Goal: Use online tool/utility: Utilize a website feature to perform a specific function

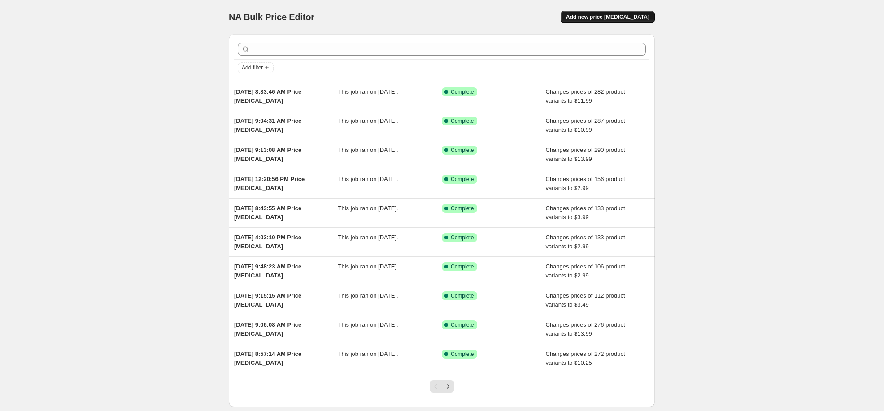
click at [632, 16] on span "Add new price [MEDICAL_DATA]" at bounding box center [607, 16] width 83 height 7
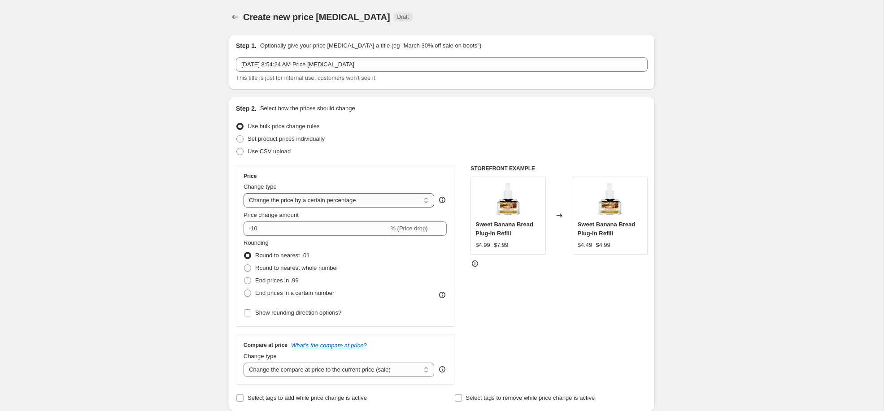
click at [296, 201] on select "Change the price to a certain amount Change the price by a certain amount Chang…" at bounding box center [338, 200] width 191 height 14
select select "to"
click at [243, 193] on select "Change the price to a certain amount Change the price by a certain amount Chang…" at bounding box center [338, 200] width 191 height 14
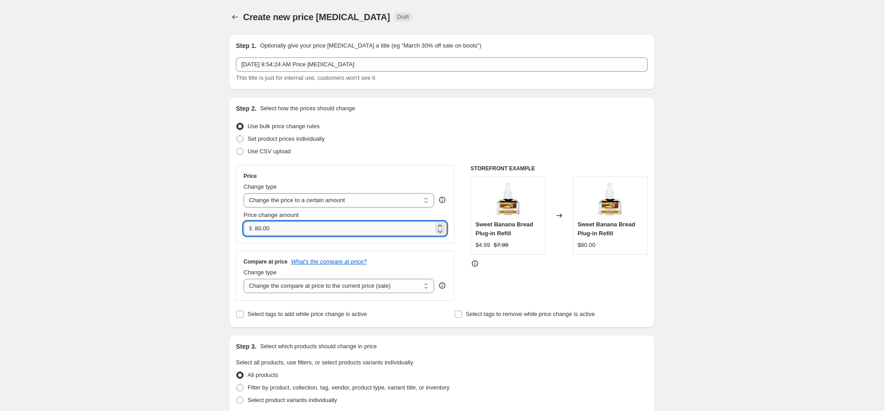
click at [295, 228] on input "80.00" at bounding box center [344, 228] width 178 height 14
type input "10.49"
click at [213, 243] on div "Create new price [MEDICAL_DATA]. This page is ready Create new price [MEDICAL_D…" at bounding box center [441, 406] width 883 height 813
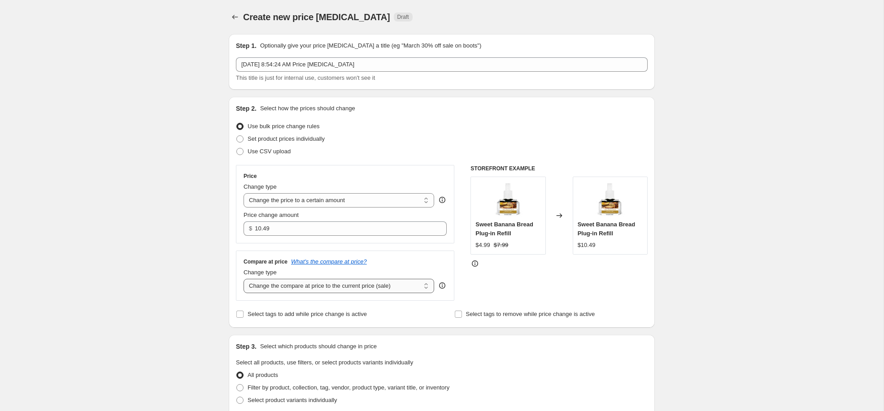
click at [303, 282] on select "Change the compare at price to the current price (sale) Change the compare at p…" at bounding box center [338, 286] width 191 height 14
select select "no_change"
click at [243, 279] on select "Change the compare at price to the current price (sale) Change the compare at p…" at bounding box center [338, 286] width 191 height 14
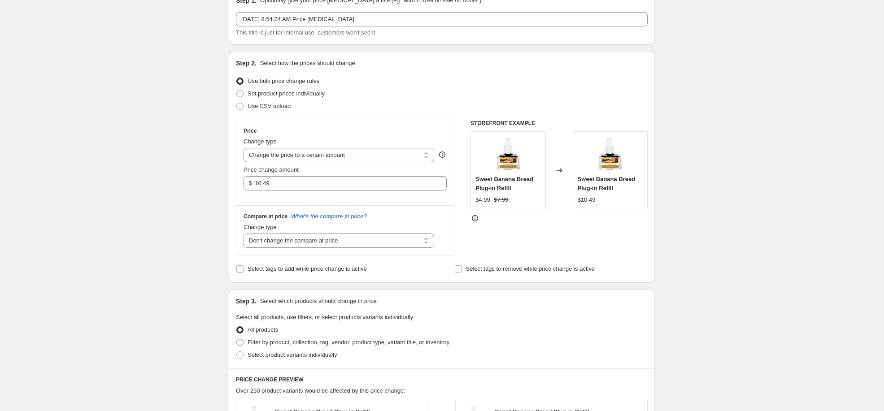
scroll to position [229, 0]
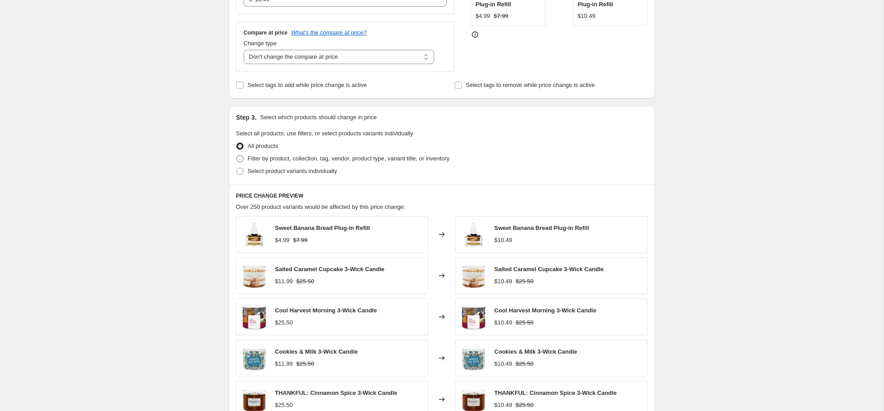
click at [240, 157] on span at bounding box center [239, 158] width 7 height 7
click at [237, 156] on input "Filter by product, collection, tag, vendor, product type, variant title, or inv…" at bounding box center [236, 155] width 0 height 0
radio input "true"
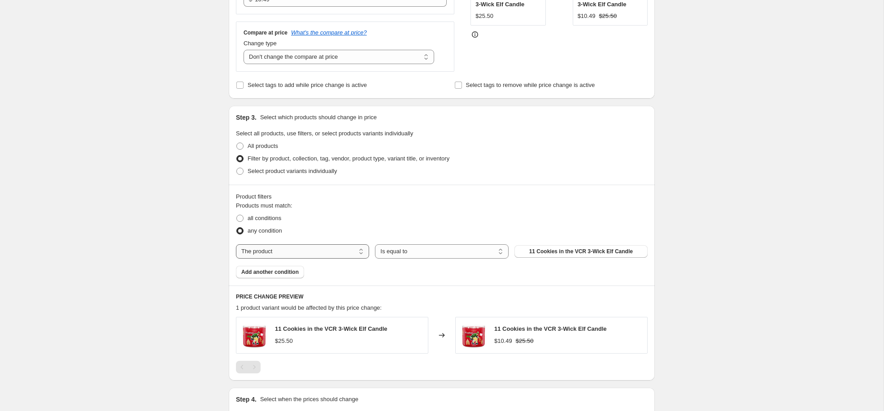
click at [292, 248] on select "The product The product's collection The product's tag The product's vendor The…" at bounding box center [302, 251] width 133 height 14
select select "collection"
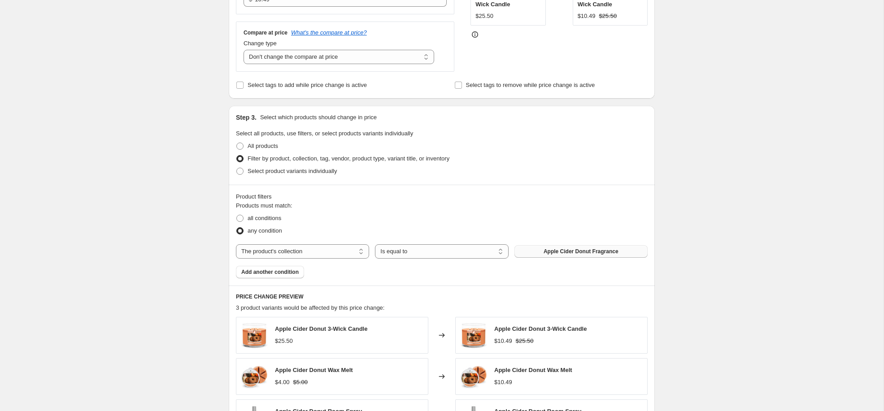
click at [553, 255] on span "Apple Cider Donut Fragrance" at bounding box center [580, 251] width 75 height 7
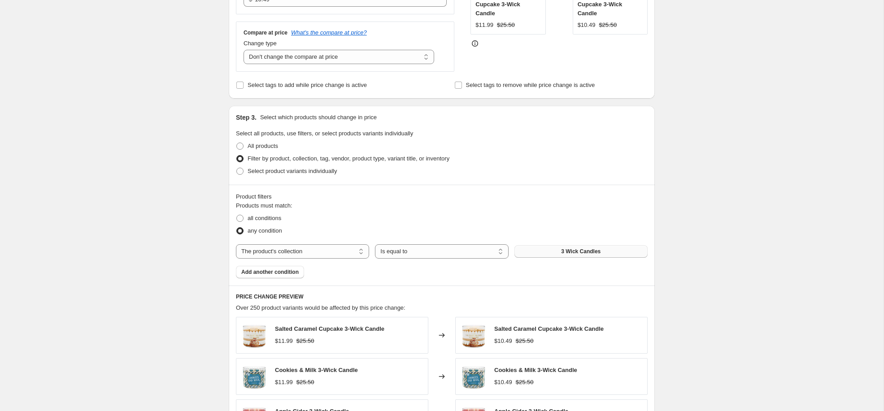
scroll to position [486, 0]
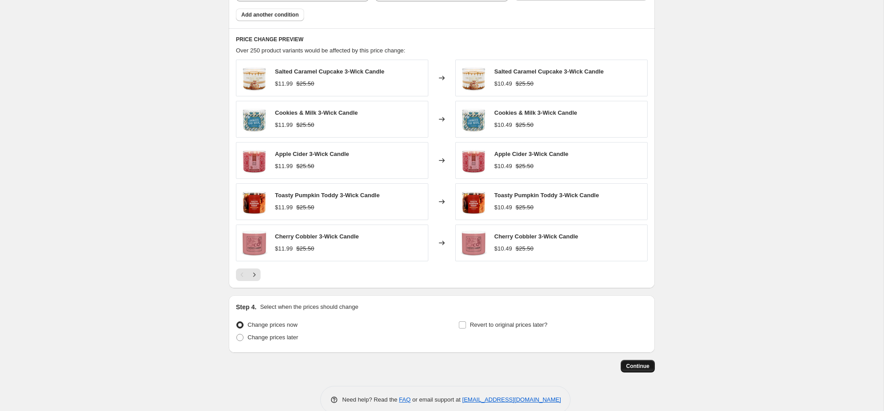
click at [638, 368] on span "Continue" at bounding box center [637, 366] width 23 height 7
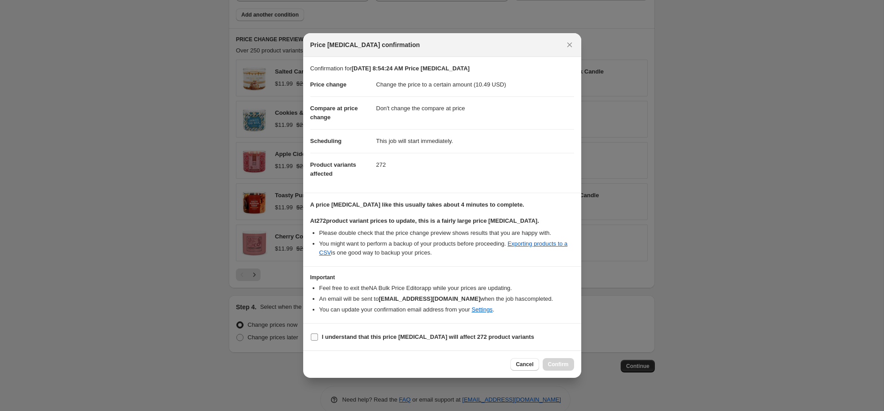
click at [313, 336] on input "I understand that this price [MEDICAL_DATA] will affect 272 product variants" at bounding box center [314, 337] width 7 height 7
checkbox input "true"
click at [559, 364] on span "Confirm" at bounding box center [558, 364] width 21 height 7
